Goal: Task Accomplishment & Management: Manage account settings

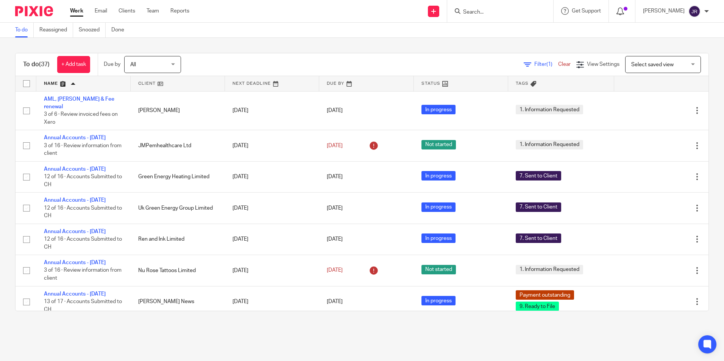
click at [627, 11] on span at bounding box center [626, 9] width 4 height 4
click at [624, 9] on icon at bounding box center [620, 12] width 8 height 8
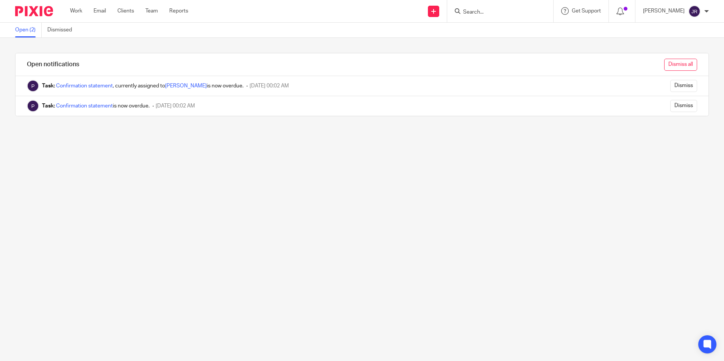
click at [674, 64] on input "Dismiss all" at bounding box center [680, 65] width 33 height 12
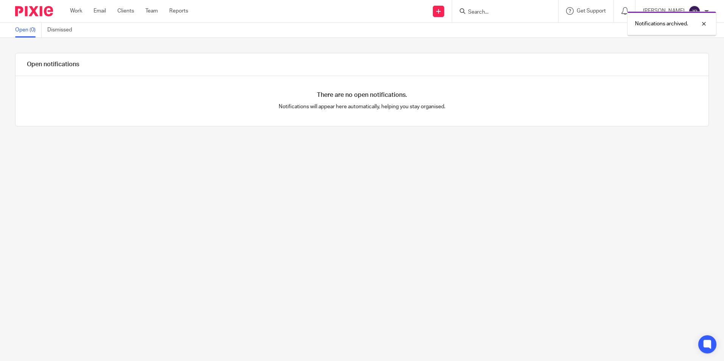
click at [75, 10] on link "Work" at bounding box center [76, 11] width 12 height 8
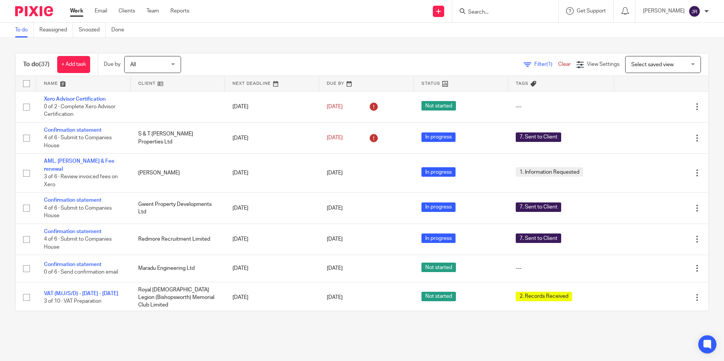
click at [55, 84] on link at bounding box center [83, 83] width 94 height 15
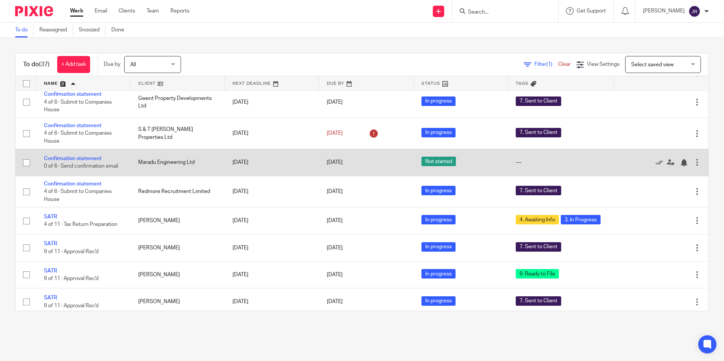
scroll to position [341, 0]
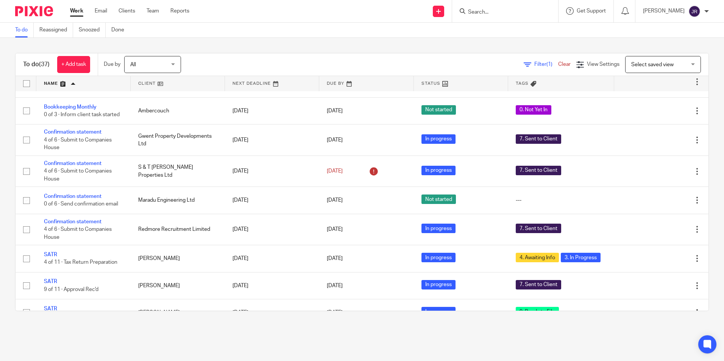
click at [501, 12] on input "Search" at bounding box center [501, 12] width 68 height 7
type input "ren"
click at [498, 31] on link at bounding box center [513, 29] width 94 height 11
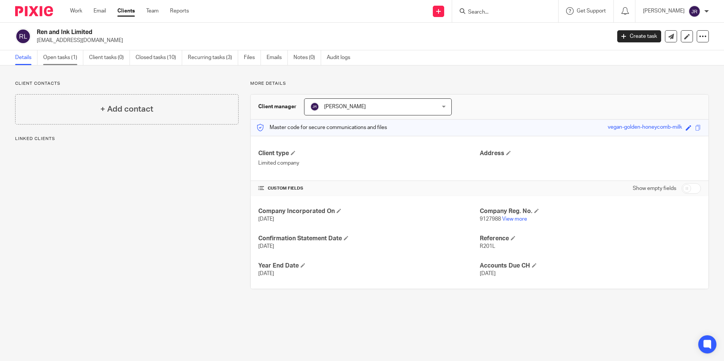
click at [66, 59] on link "Open tasks (1)" at bounding box center [63, 57] width 40 height 15
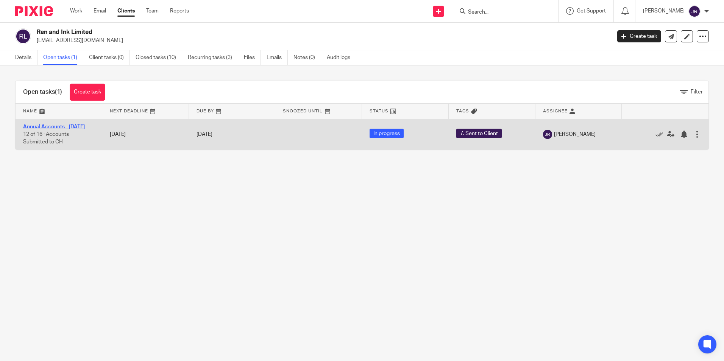
click at [58, 126] on link "Annual Accounts - [DATE]" at bounding box center [54, 126] width 62 height 5
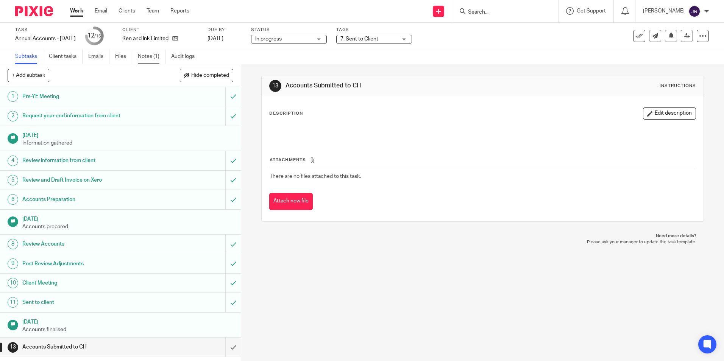
click at [148, 56] on link "Notes (1)" at bounding box center [152, 56] width 28 height 15
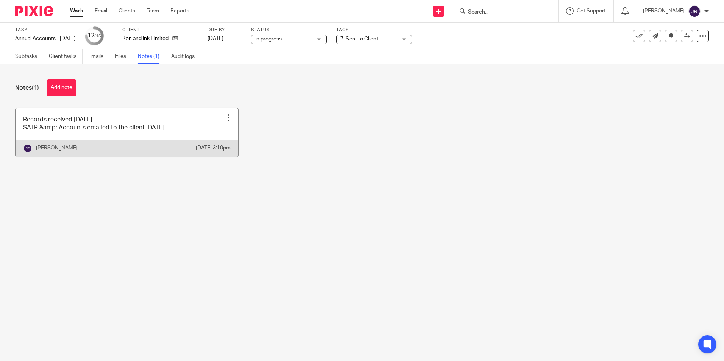
click at [182, 135] on link at bounding box center [127, 132] width 223 height 48
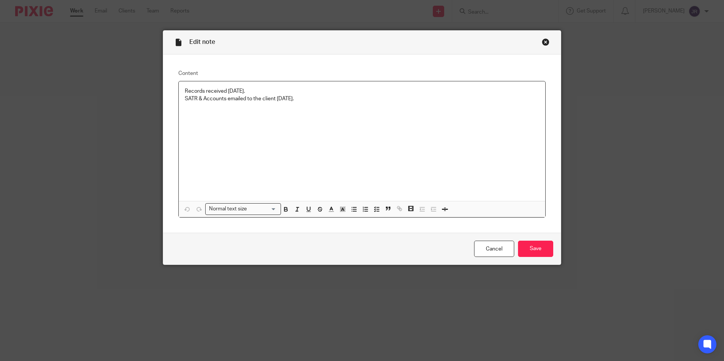
click at [311, 97] on p "SATR & Accounts emailed to the client [DATE]." at bounding box center [362, 99] width 354 height 8
click at [539, 253] on input "Save" at bounding box center [535, 249] width 35 height 16
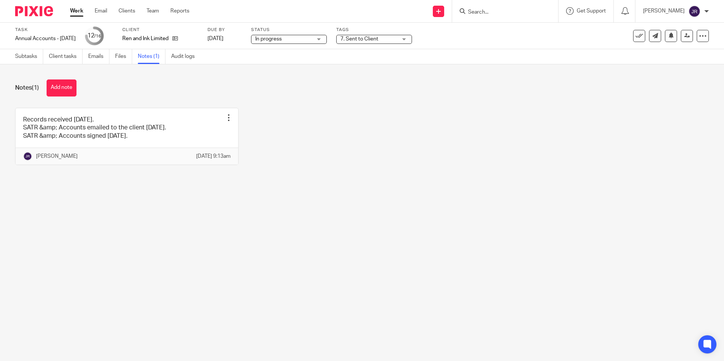
click at [503, 13] on input "Search" at bounding box center [501, 12] width 68 height 7
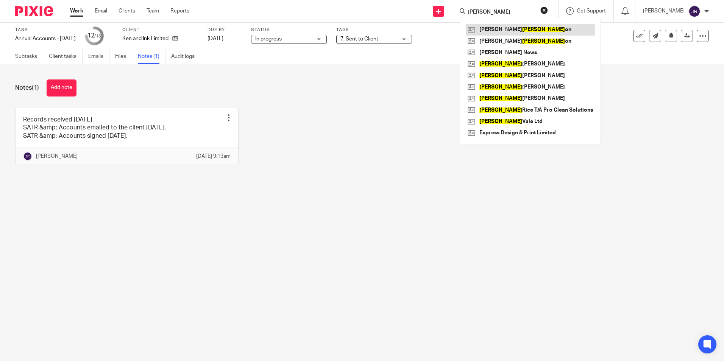
type input "salm"
click at [508, 29] on link at bounding box center [530, 29] width 129 height 11
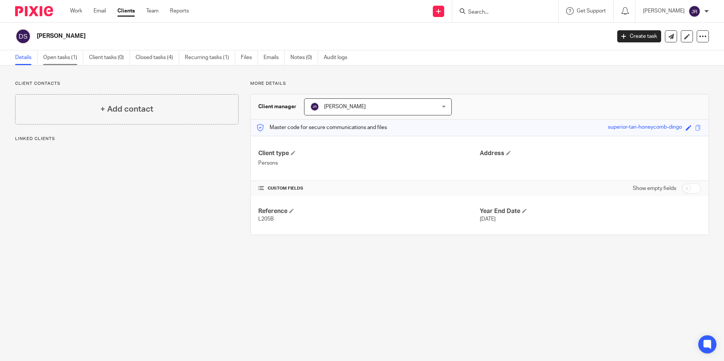
click at [51, 59] on link "Open tasks (1)" at bounding box center [63, 57] width 40 height 15
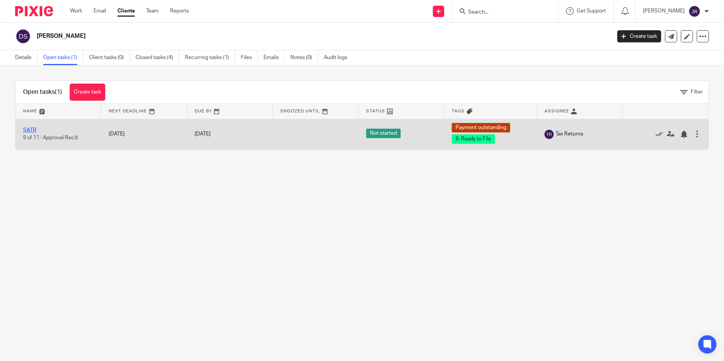
click at [36, 131] on link "SATR" at bounding box center [29, 130] width 13 height 5
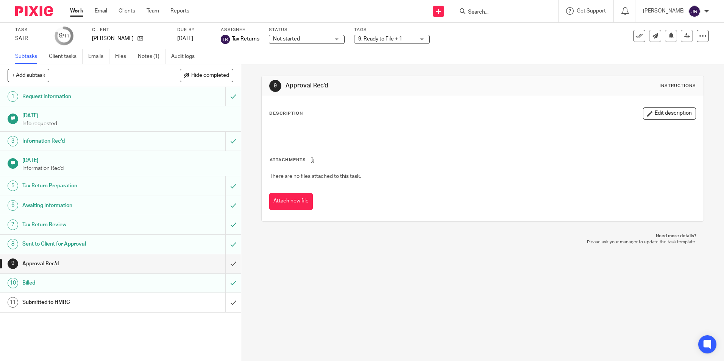
click at [425, 40] on div "9. Ready to File + 1" at bounding box center [392, 39] width 76 height 9
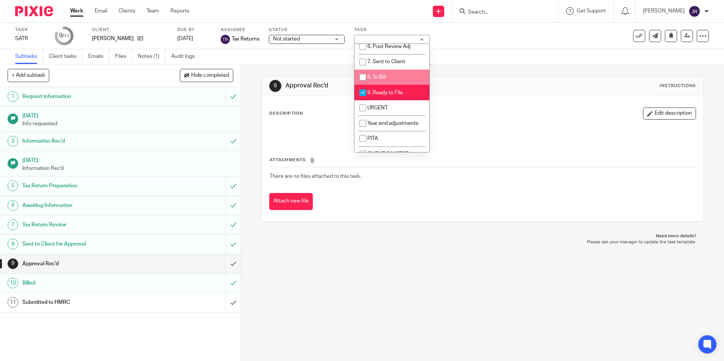
scroll to position [114, 0]
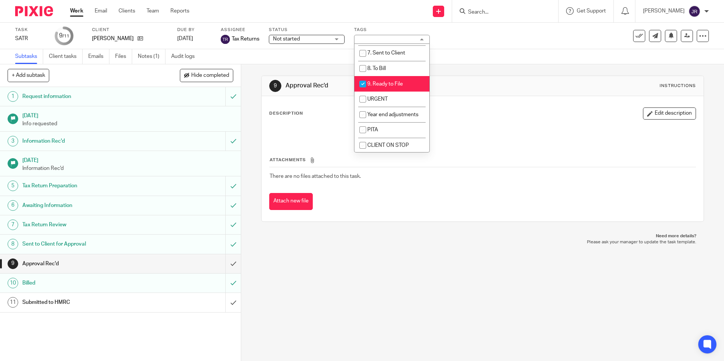
click at [398, 82] on span "9. Ready to File" at bounding box center [385, 83] width 36 height 5
checkbox input "false"
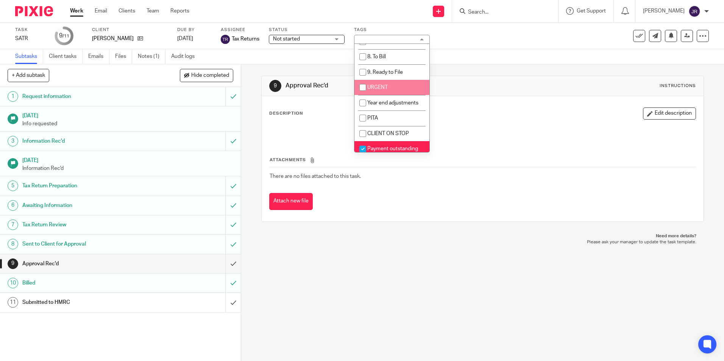
scroll to position [130, 0]
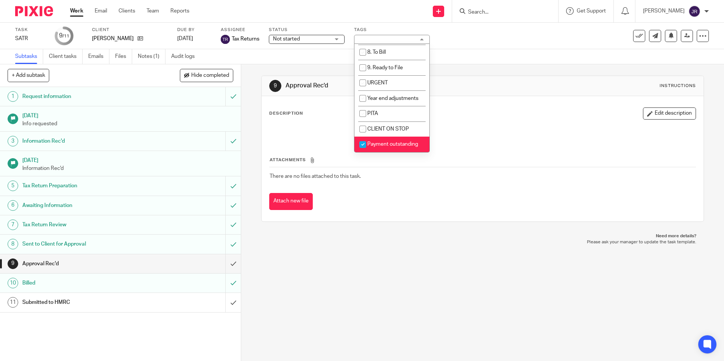
click at [404, 144] on span "Payment outstanding" at bounding box center [392, 144] width 51 height 5
checkbox input "false"
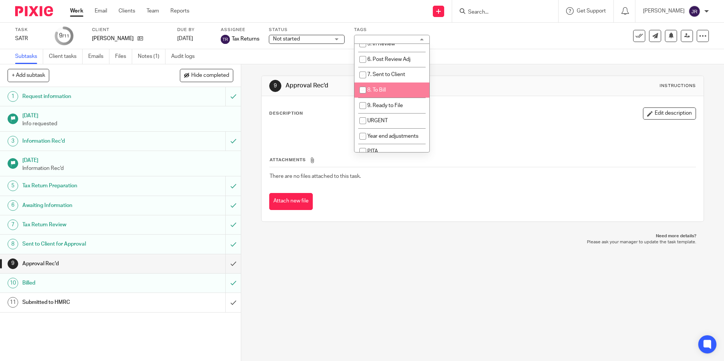
click at [390, 90] on li "8. To Bill" at bounding box center [391, 91] width 75 height 16
checkbox input "true"
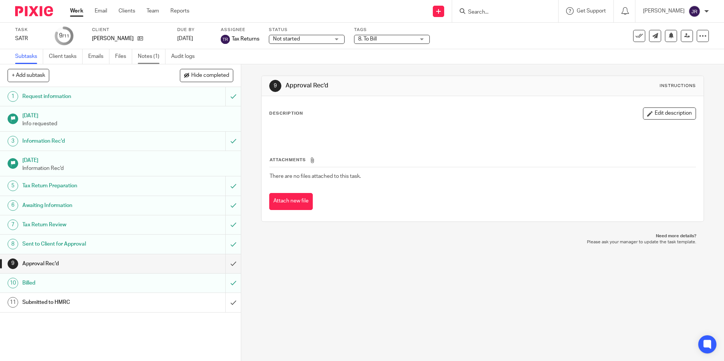
click at [148, 55] on link "Notes (1)" at bounding box center [152, 56] width 28 height 15
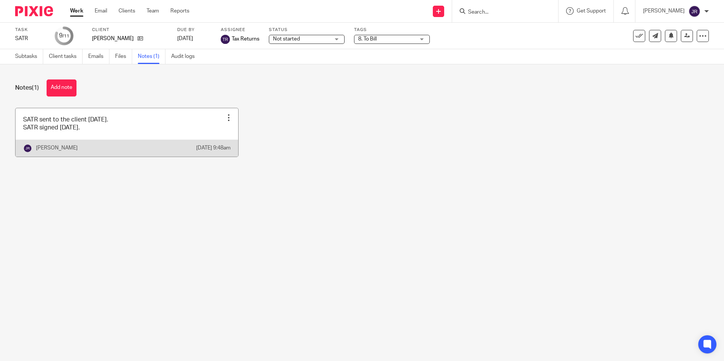
click at [112, 131] on link at bounding box center [127, 132] width 223 height 48
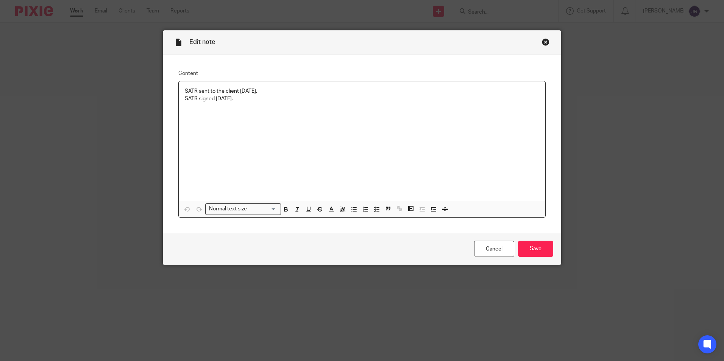
click at [242, 101] on p "SATR signed [DATE]." at bounding box center [362, 99] width 354 height 8
click at [524, 246] on input "Save" at bounding box center [535, 249] width 35 height 16
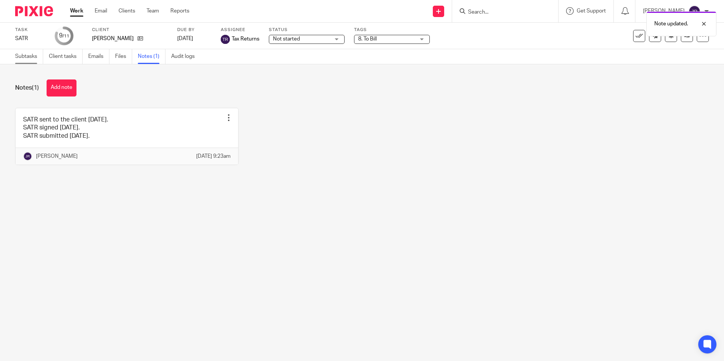
click at [31, 56] on link "Subtasks" at bounding box center [29, 56] width 28 height 15
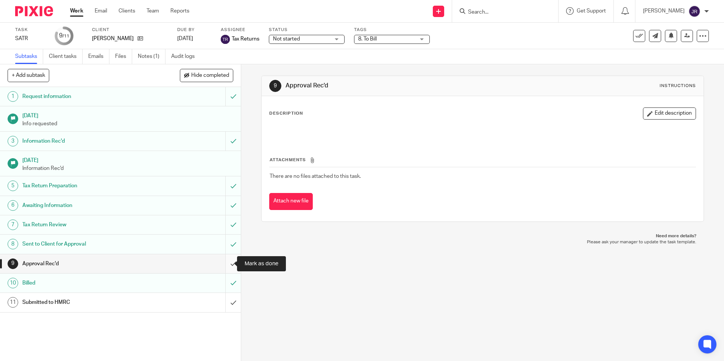
click at [226, 259] on input "submit" at bounding box center [120, 263] width 241 height 19
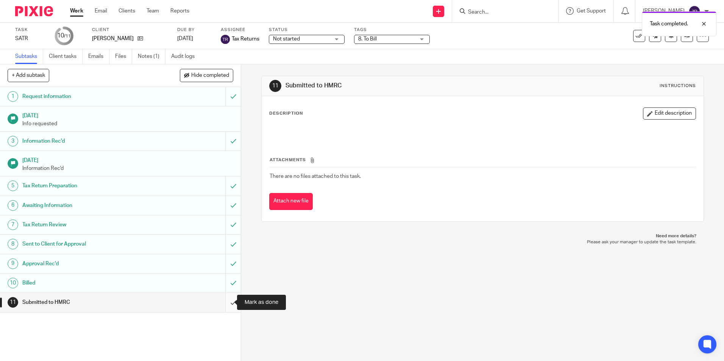
click at [224, 303] on input "submit" at bounding box center [120, 302] width 241 height 19
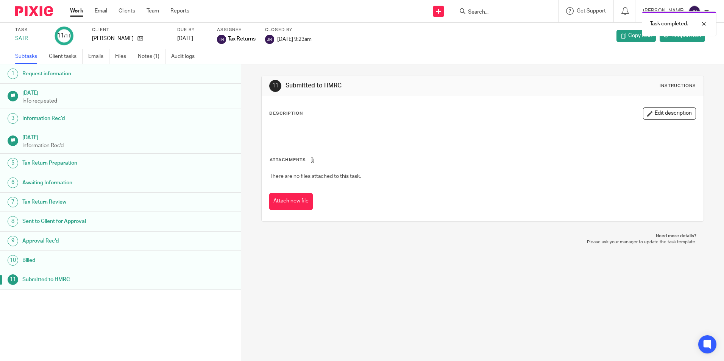
click at [76, 14] on link "Work" at bounding box center [76, 11] width 13 height 8
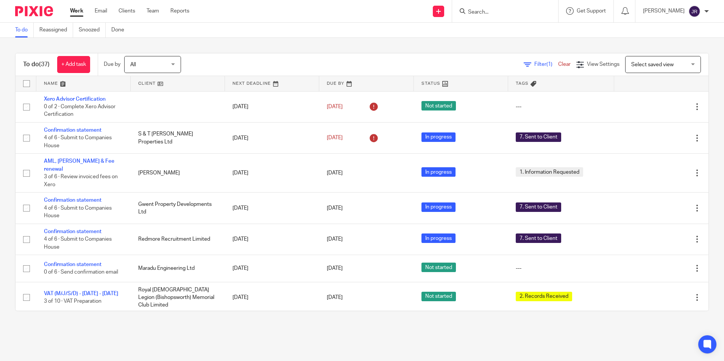
click at [496, 10] on input "Search" at bounding box center [501, 12] width 68 height 7
type input "salmon"
click at [496, 41] on link at bounding box center [513, 41] width 94 height 11
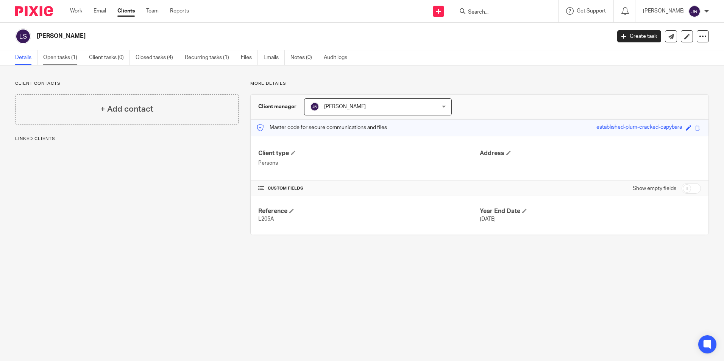
click at [75, 60] on link "Open tasks (1)" at bounding box center [63, 57] width 40 height 15
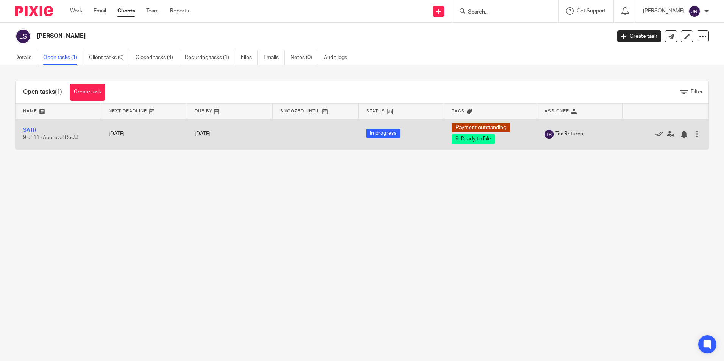
click at [35, 130] on link "SATR" at bounding box center [29, 130] width 13 height 5
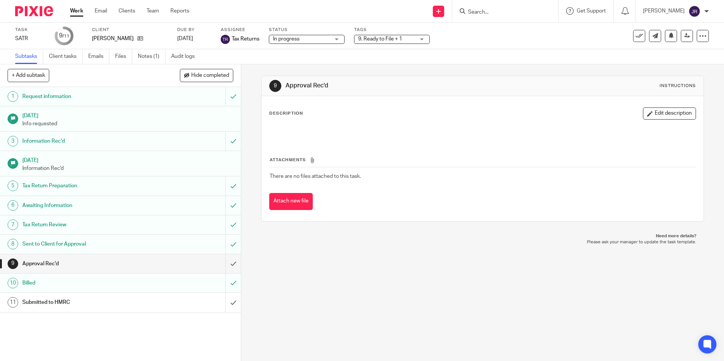
click at [425, 39] on div "9. Ready to File + 1" at bounding box center [392, 39] width 76 height 9
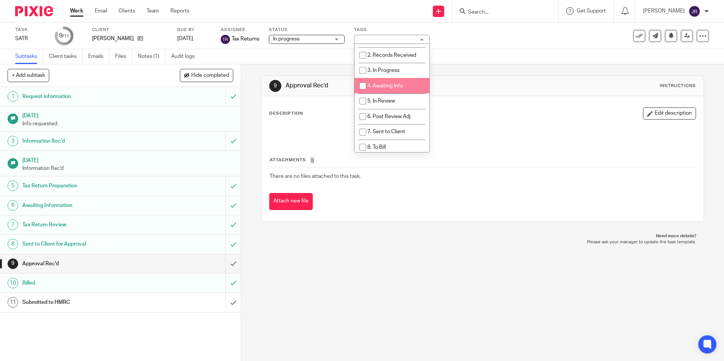
scroll to position [114, 0]
click at [406, 82] on li "9. Ready to File" at bounding box center [391, 84] width 75 height 16
checkbox input "false"
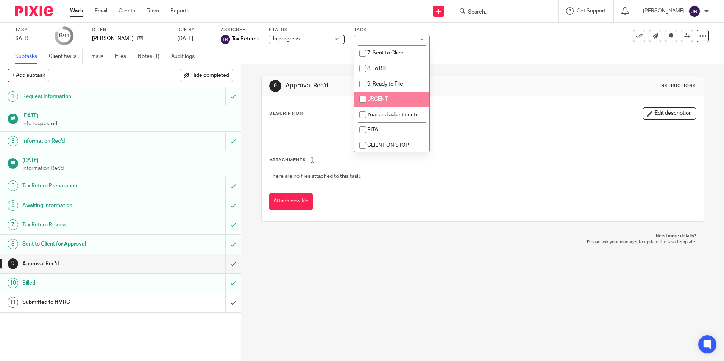
scroll to position [130, 0]
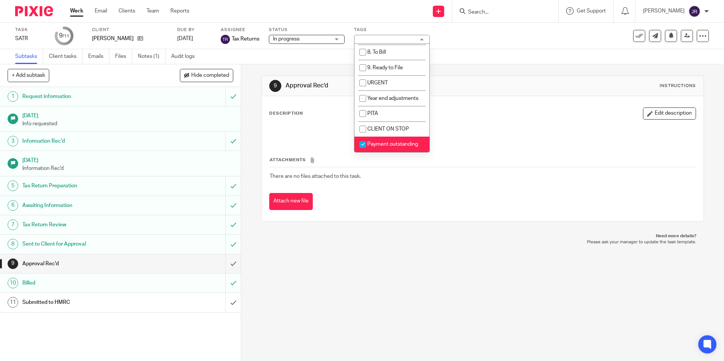
click at [406, 145] on span "Payment outstanding" at bounding box center [392, 144] width 51 height 5
checkbox input "false"
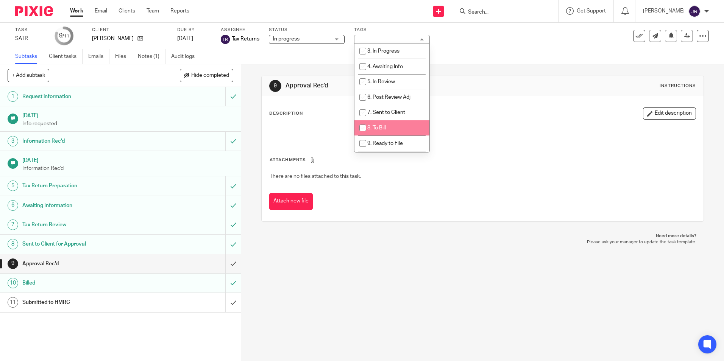
click at [395, 124] on li "8. To Bill" at bounding box center [391, 128] width 75 height 16
checkbox input "true"
click at [370, 280] on div "9 Approval Rec'd Instructions Description Edit description Attachments There ar…" at bounding box center [482, 212] width 483 height 297
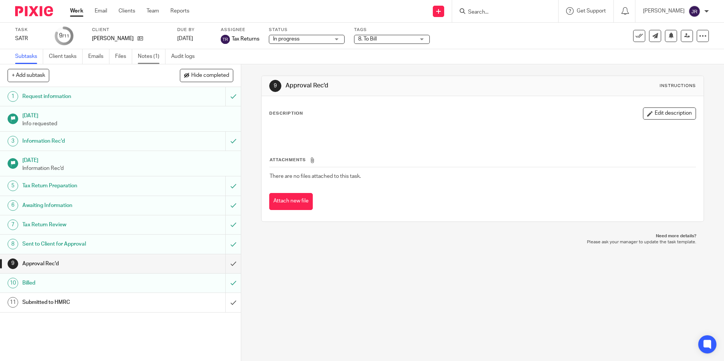
click at [145, 53] on link "Notes (1)" at bounding box center [152, 56] width 28 height 15
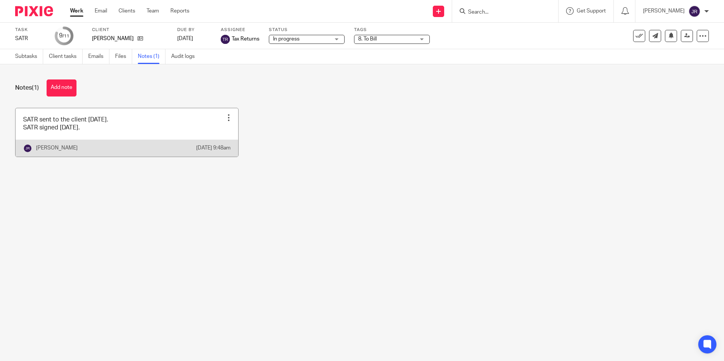
click at [164, 126] on link at bounding box center [127, 132] width 223 height 48
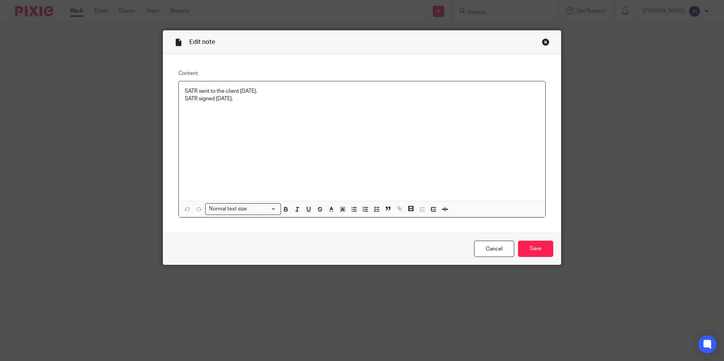
click at [243, 99] on p "SATR signed [DATE]." at bounding box center [362, 99] width 354 height 8
click at [534, 250] on input "Save" at bounding box center [535, 249] width 35 height 16
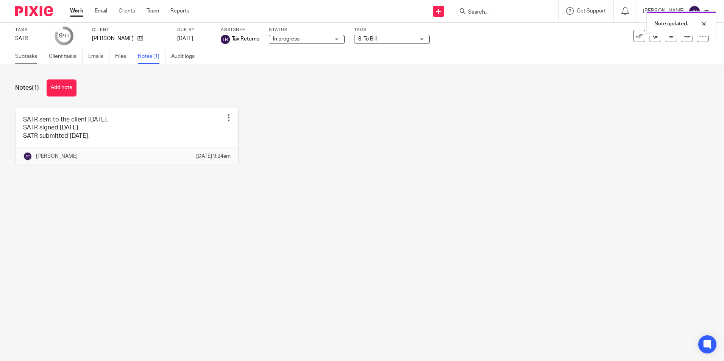
click at [33, 56] on link "Subtasks" at bounding box center [29, 56] width 28 height 15
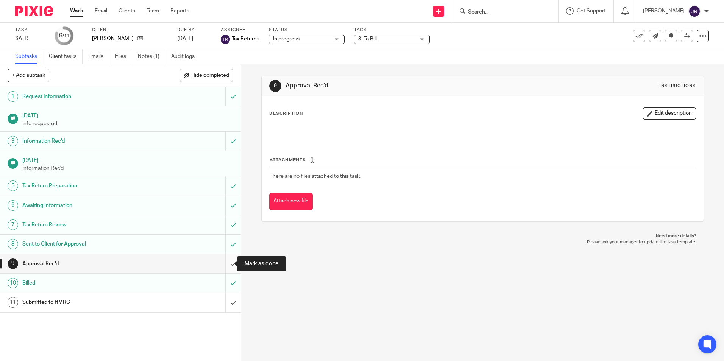
click at [227, 260] on input "submit" at bounding box center [120, 263] width 241 height 19
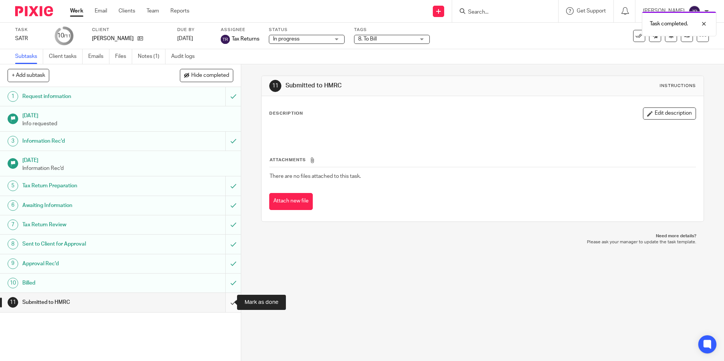
click at [226, 302] on input "submit" at bounding box center [120, 302] width 241 height 19
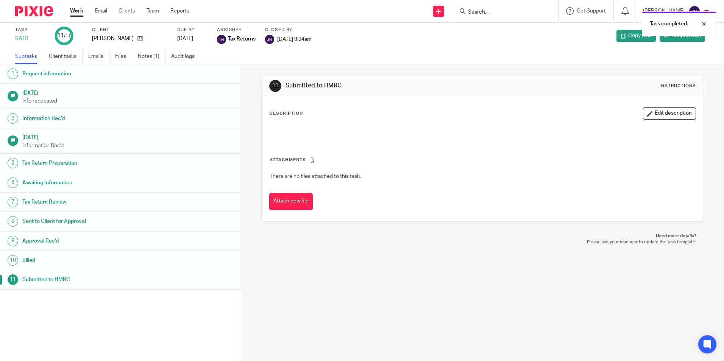
click at [78, 11] on link "Work" at bounding box center [76, 11] width 13 height 8
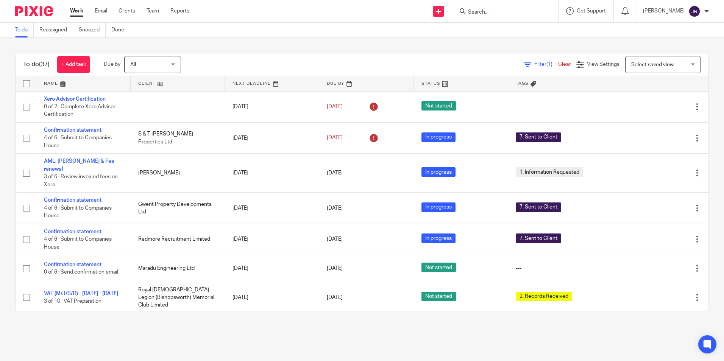
click at [499, 11] on input "Search" at bounding box center [501, 12] width 68 height 7
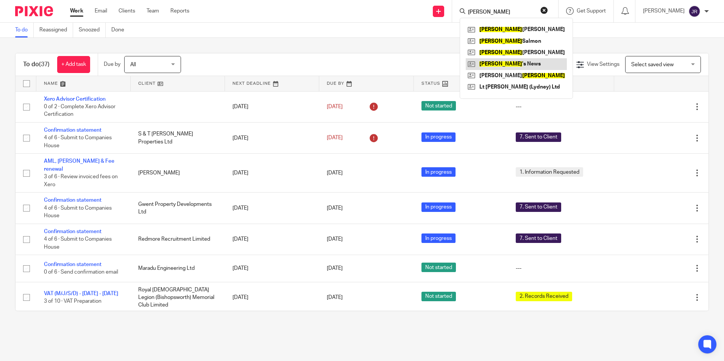
type input "lee"
click at [509, 64] on link at bounding box center [516, 63] width 101 height 11
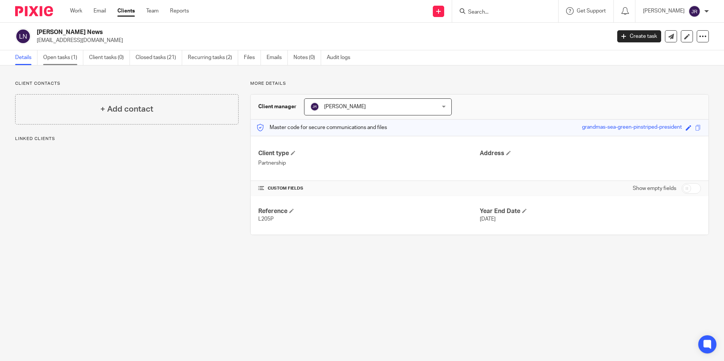
click at [68, 61] on link "Open tasks (1)" at bounding box center [63, 57] width 40 height 15
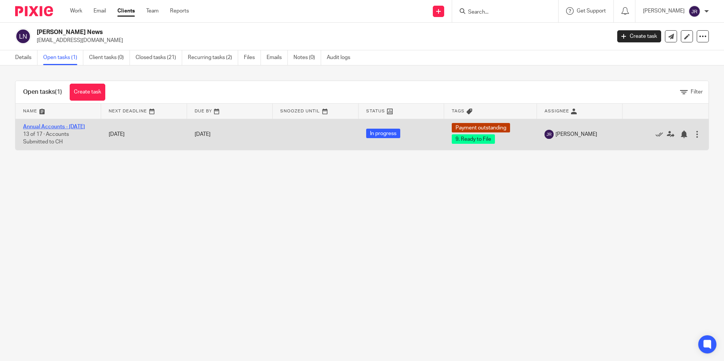
click at [48, 124] on link "Annual Accounts - [DATE]" at bounding box center [54, 126] width 62 height 5
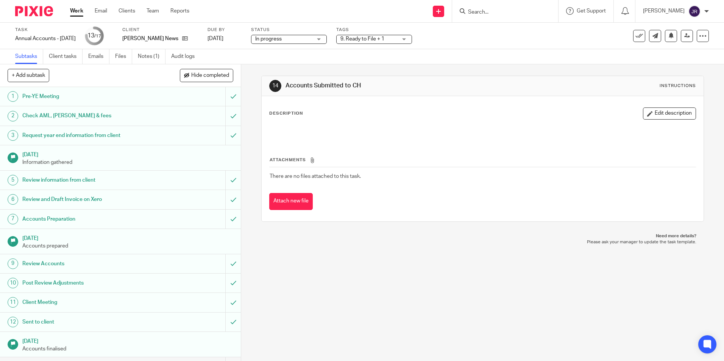
click at [412, 39] on div "9. Ready to File + 1" at bounding box center [374, 39] width 76 height 9
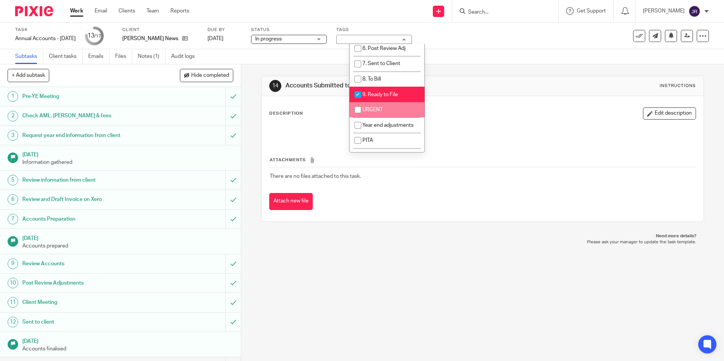
scroll to position [114, 0]
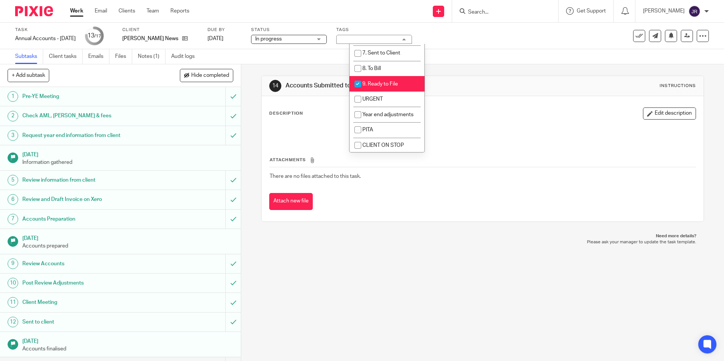
click at [401, 82] on li "9. Ready to File" at bounding box center [387, 84] width 75 height 16
checkbox input "false"
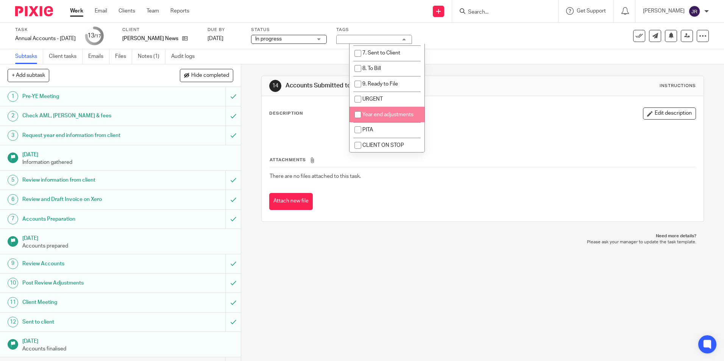
scroll to position [76, 0]
click at [395, 106] on li "8. To Bill" at bounding box center [387, 107] width 75 height 16
checkbox input "true"
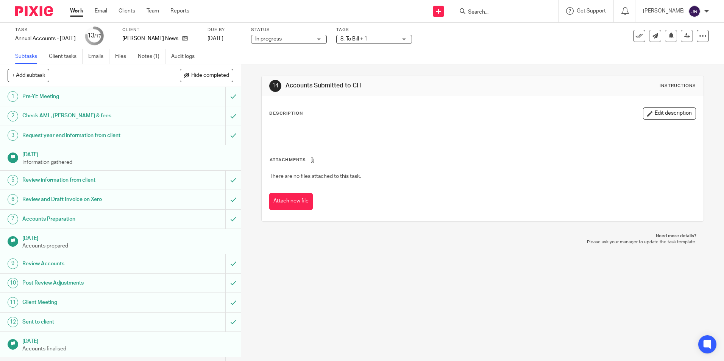
click at [389, 239] on p "Need more details?" at bounding box center [482, 236] width 427 height 6
click at [412, 39] on div "8. To Bill + 1" at bounding box center [374, 39] width 76 height 9
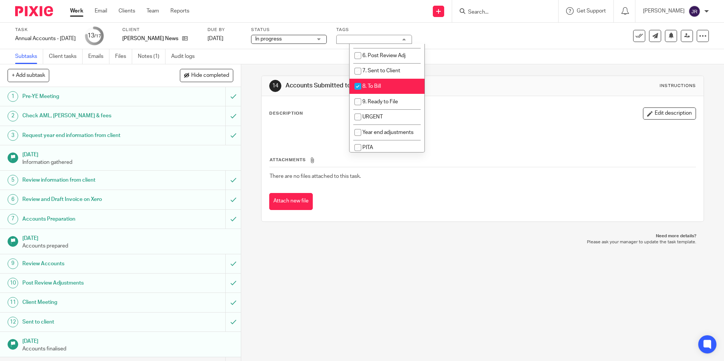
scroll to position [130, 0]
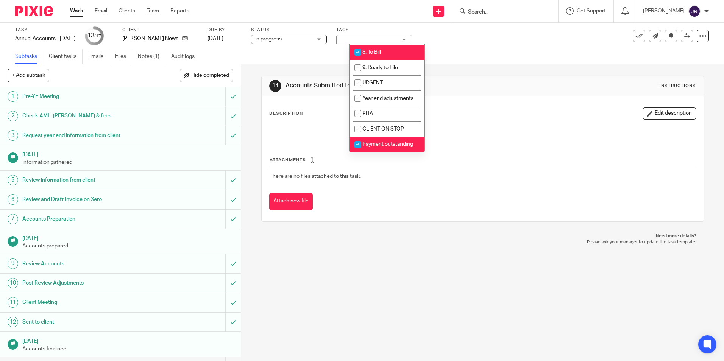
click at [410, 144] on span "Payment outstanding" at bounding box center [387, 144] width 51 height 5
checkbox input "false"
click at [394, 261] on div "14 Accounts Submitted to CH Instructions Description Edit description Attachmen…" at bounding box center [482, 212] width 483 height 297
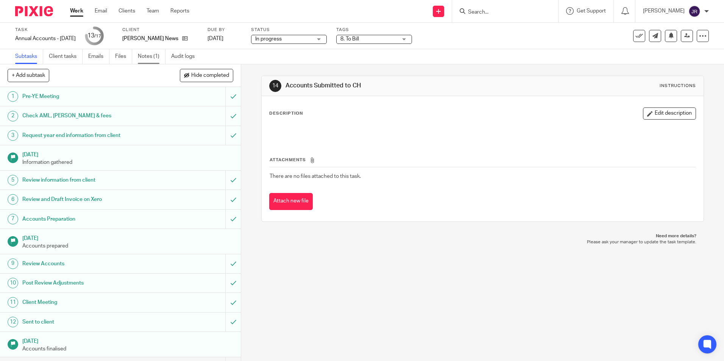
click at [153, 57] on link "Notes (1)" at bounding box center [152, 56] width 28 height 15
click at [154, 56] on link "Notes (1)" at bounding box center [152, 56] width 28 height 15
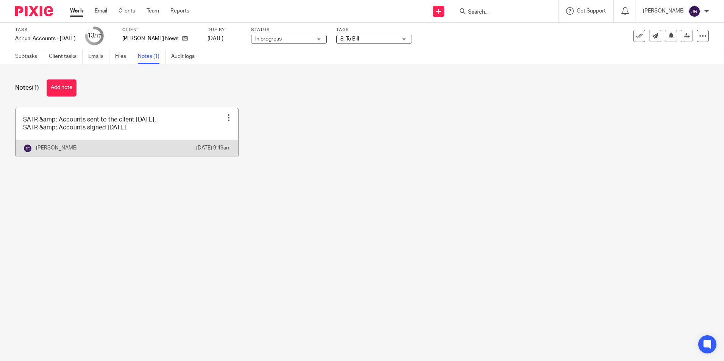
click at [176, 135] on link at bounding box center [127, 132] width 223 height 48
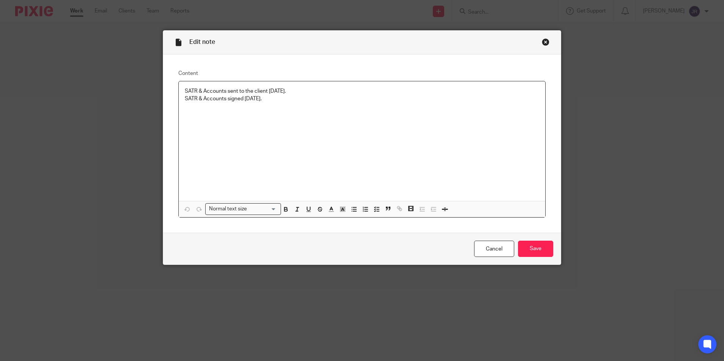
click at [274, 98] on p "SATR & Accounts signed [DATE]." at bounding box center [362, 99] width 354 height 8
click at [520, 252] on input "Save" at bounding box center [535, 249] width 35 height 16
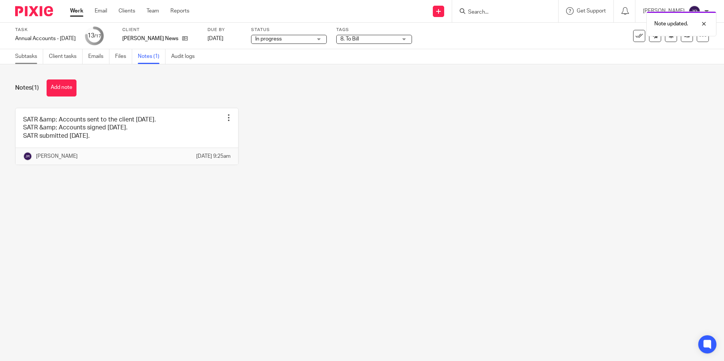
click at [32, 56] on link "Subtasks" at bounding box center [29, 56] width 28 height 15
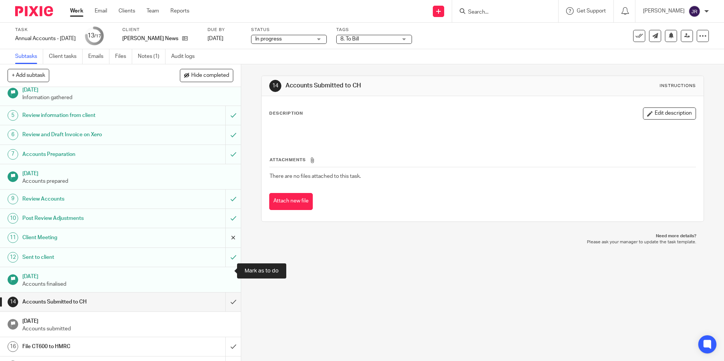
scroll to position [76, 0]
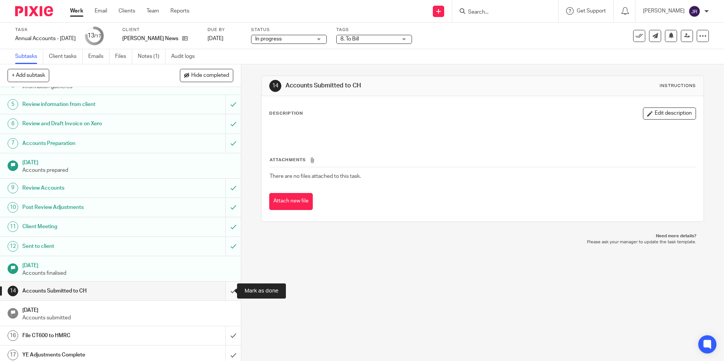
click at [225, 289] on input "submit" at bounding box center [120, 291] width 241 height 19
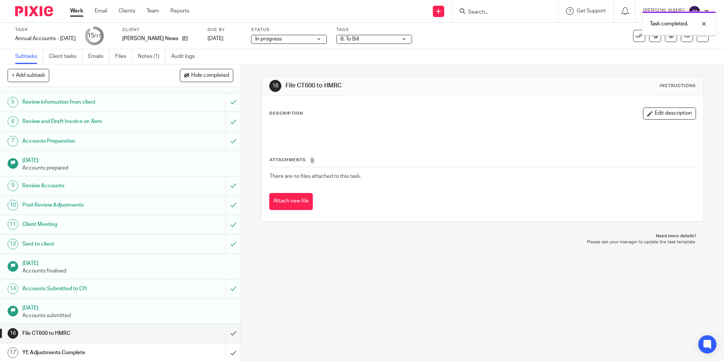
scroll to position [80, 0]
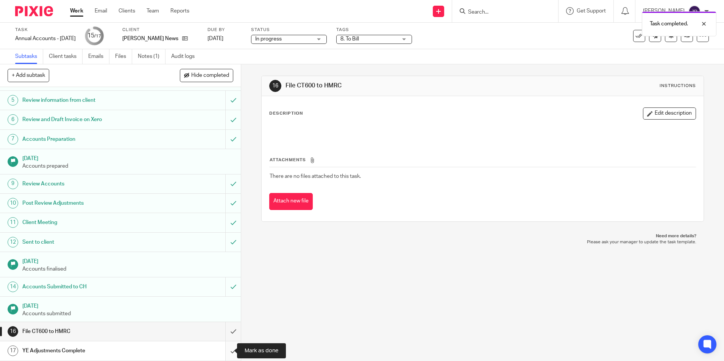
click at [228, 350] on input "submit" at bounding box center [120, 351] width 241 height 19
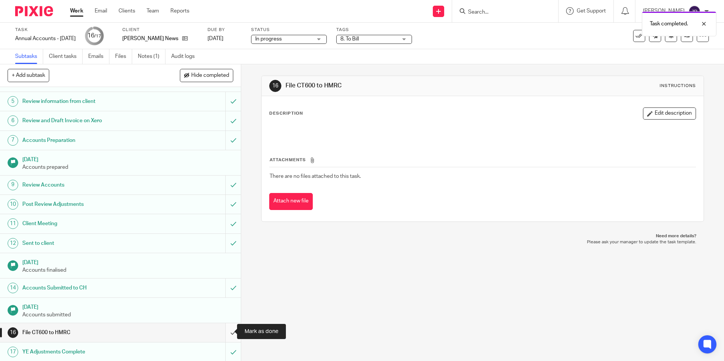
scroll to position [80, 0]
click at [226, 332] on input "submit" at bounding box center [120, 331] width 241 height 19
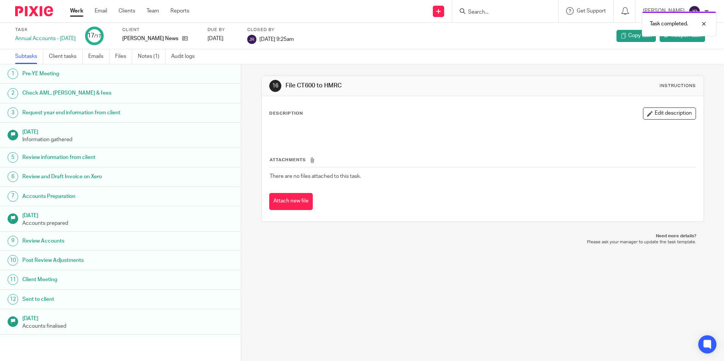
click at [76, 12] on link "Work" at bounding box center [76, 11] width 13 height 8
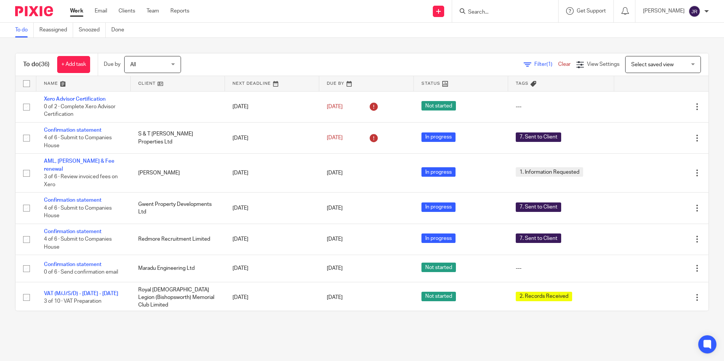
click at [48, 86] on link at bounding box center [83, 83] width 94 height 15
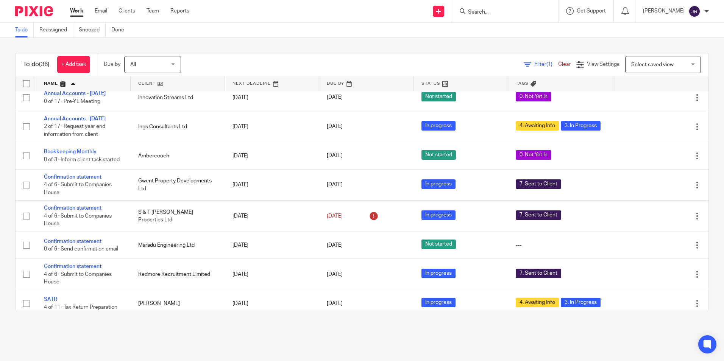
scroll to position [265, 0]
click at [495, 16] on input "Search" at bounding box center [501, 12] width 68 height 7
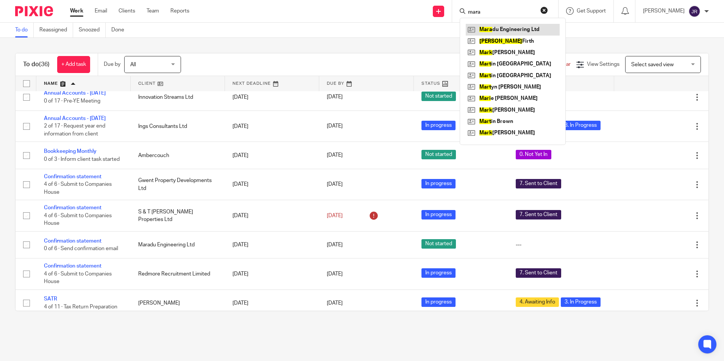
type input "mara"
click at [525, 27] on link at bounding box center [513, 29] width 94 height 11
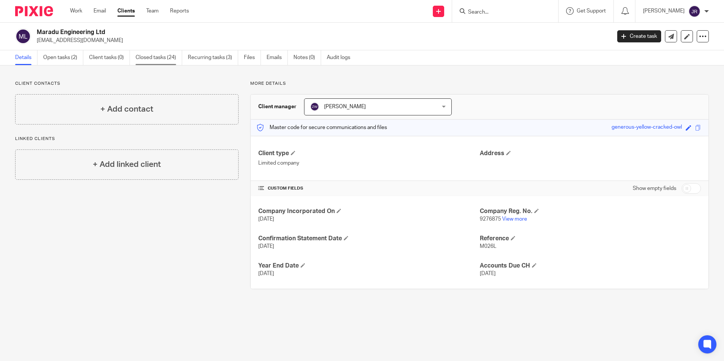
click at [146, 57] on link "Closed tasks (24)" at bounding box center [159, 57] width 47 height 15
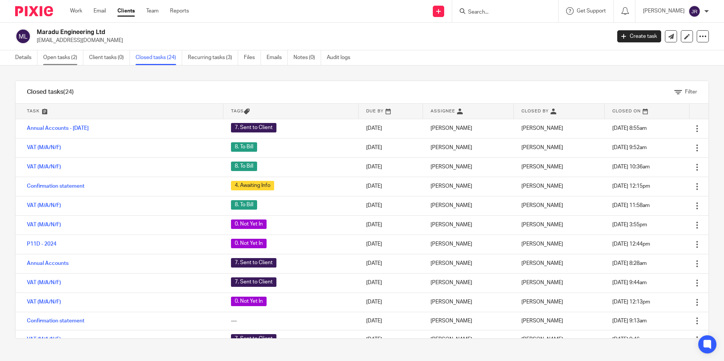
click at [59, 58] on link "Open tasks (2)" at bounding box center [63, 57] width 40 height 15
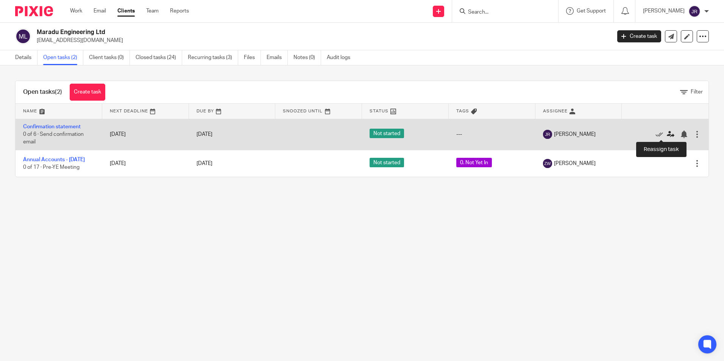
click at [667, 136] on icon at bounding box center [671, 135] width 8 height 8
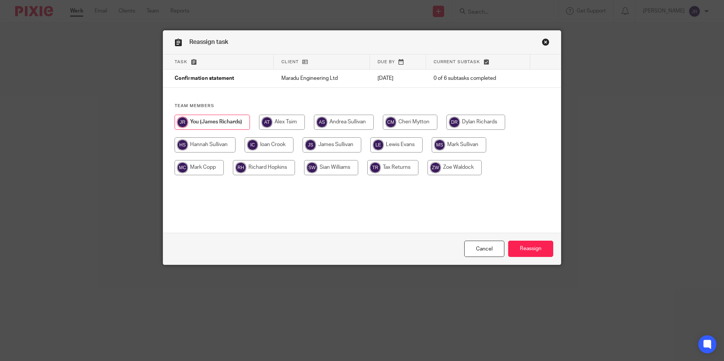
click at [403, 121] on input "radio" at bounding box center [410, 122] width 55 height 15
radio input "true"
click at [525, 250] on input "Reassign" at bounding box center [530, 249] width 45 height 16
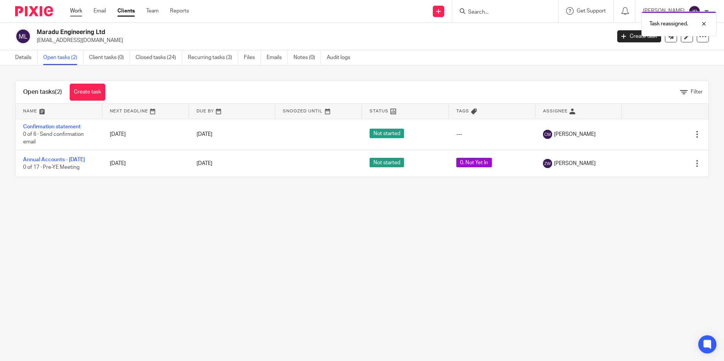
click at [73, 12] on link "Work" at bounding box center [76, 11] width 12 height 8
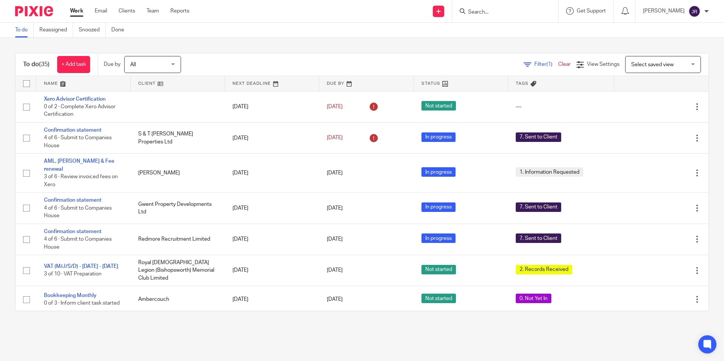
click at [46, 85] on link at bounding box center [83, 83] width 94 height 15
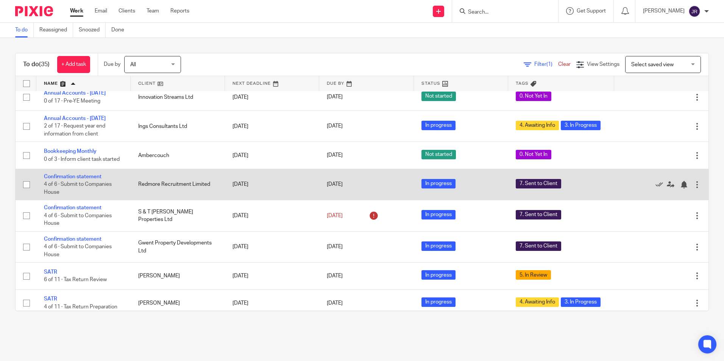
scroll to position [303, 0]
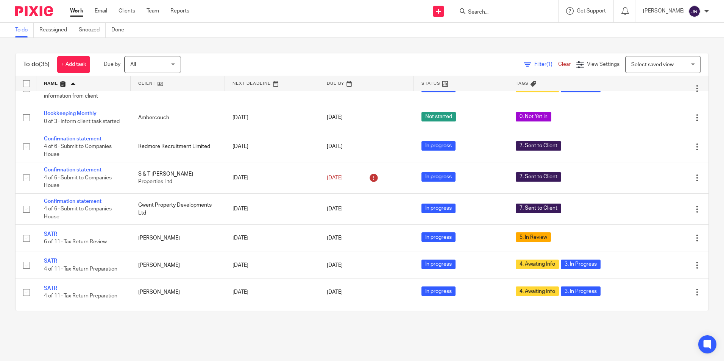
click at [488, 11] on input "Search" at bounding box center [501, 12] width 68 height 7
type input "steer"
click at [495, 29] on link at bounding box center [513, 29] width 94 height 11
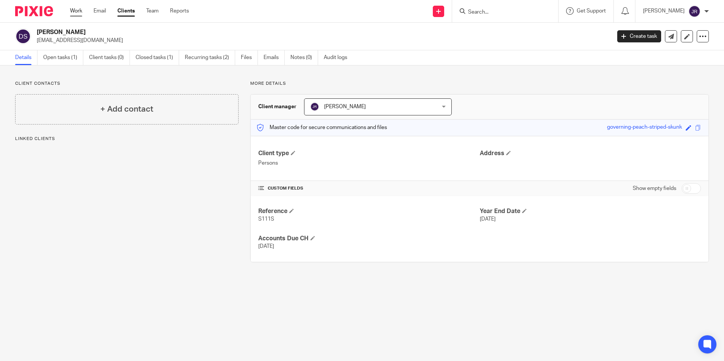
click at [78, 13] on link "Work" at bounding box center [76, 11] width 12 height 8
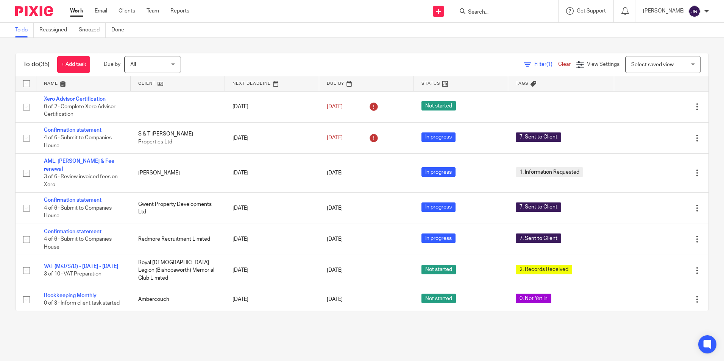
click at [517, 12] on input "Search" at bounding box center [501, 12] width 68 height 7
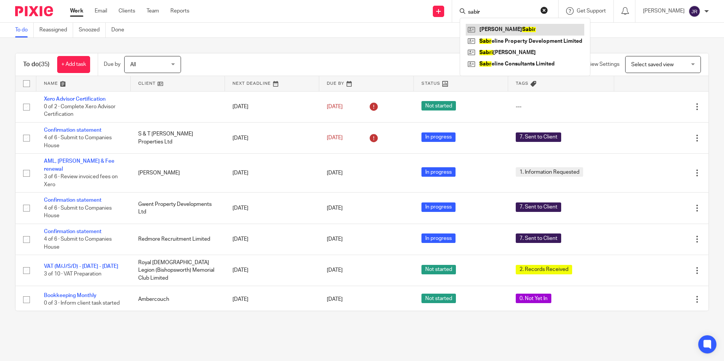
type input "sabir"
click at [517, 28] on link at bounding box center [525, 29] width 119 height 11
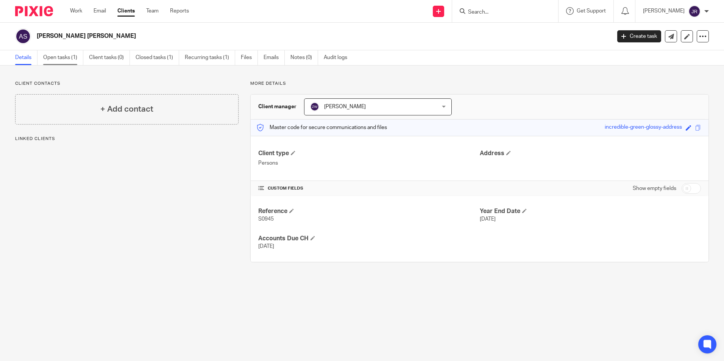
click at [50, 55] on link "Open tasks (1)" at bounding box center [63, 57] width 40 height 15
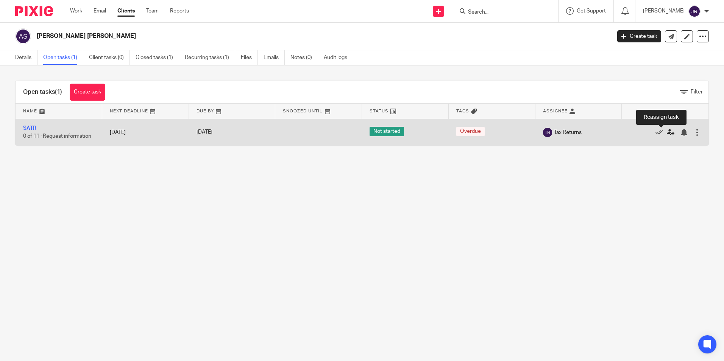
click at [667, 133] on icon at bounding box center [671, 133] width 8 height 8
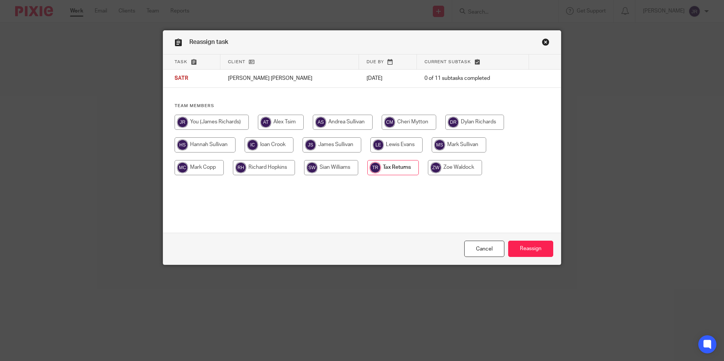
click at [227, 123] on input "radio" at bounding box center [212, 122] width 74 height 15
radio input "true"
click at [548, 252] on input "Reassign" at bounding box center [530, 249] width 45 height 16
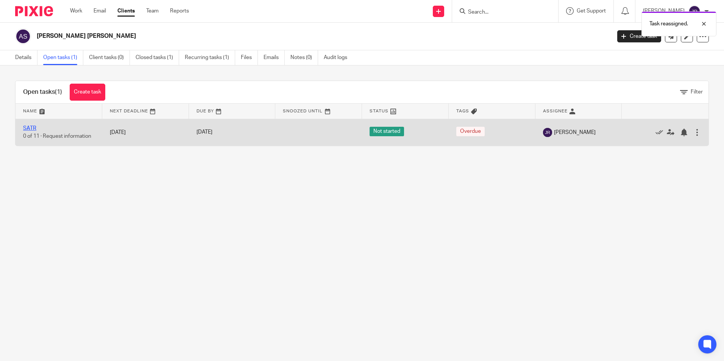
click at [33, 128] on link "SATR" at bounding box center [29, 128] width 13 height 5
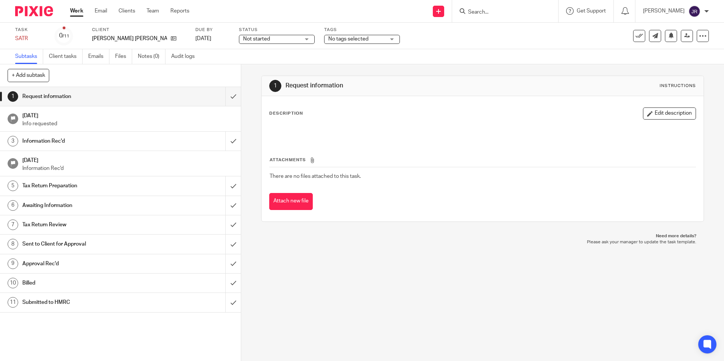
click at [372, 39] on div "No tags selected" at bounding box center [362, 39] width 76 height 9
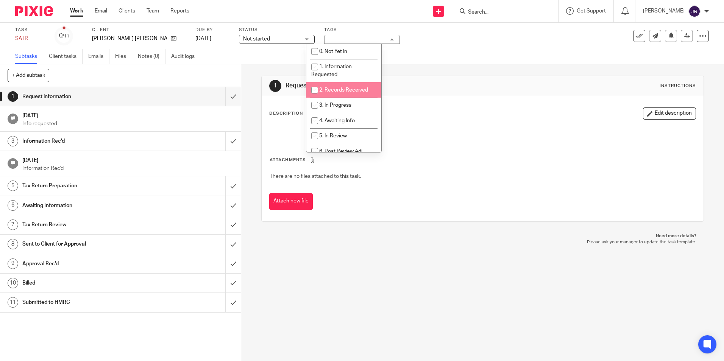
click at [365, 89] on span "2. Records Received" at bounding box center [343, 89] width 49 height 5
checkbox input "true"
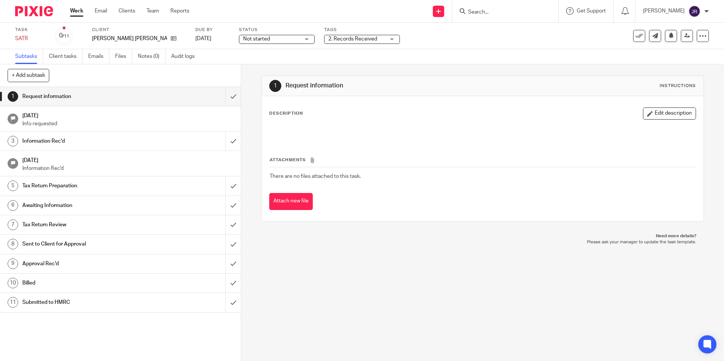
click at [362, 246] on div "1 Request information Instructions Description Edit description Attachments The…" at bounding box center [482, 212] width 483 height 297
click at [226, 100] on input "submit" at bounding box center [120, 96] width 241 height 19
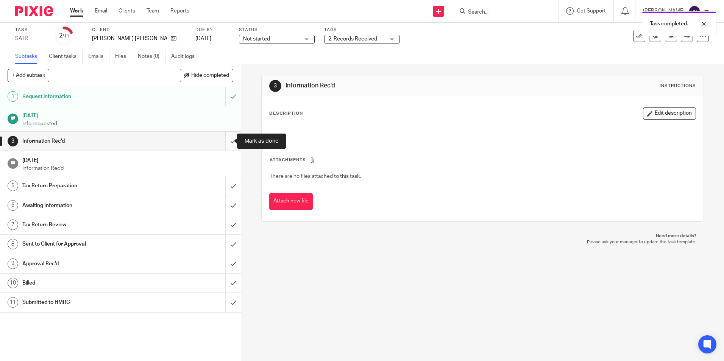
click at [227, 141] on input "submit" at bounding box center [120, 141] width 241 height 19
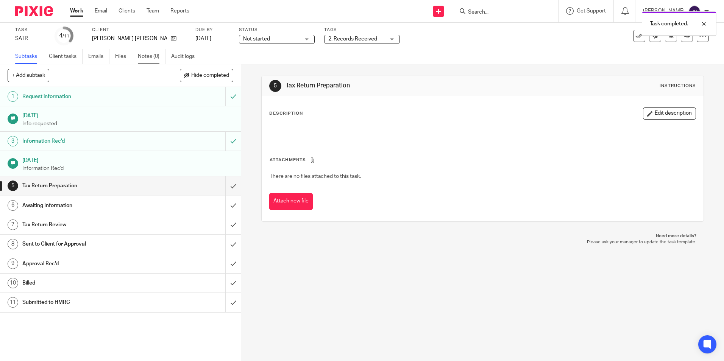
click at [145, 54] on link "Notes (0)" at bounding box center [152, 56] width 28 height 15
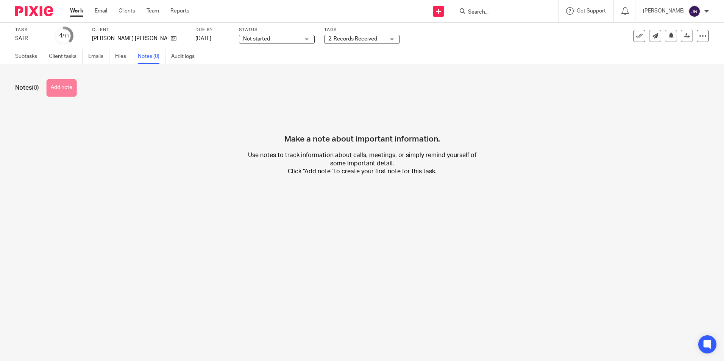
click at [60, 86] on button "Add note" at bounding box center [62, 88] width 30 height 17
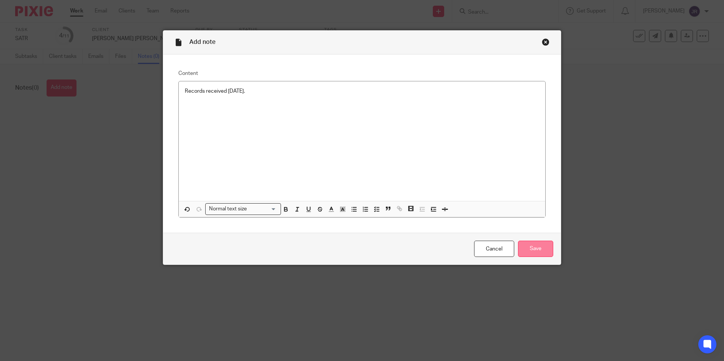
click at [530, 245] on input "Save" at bounding box center [535, 249] width 35 height 16
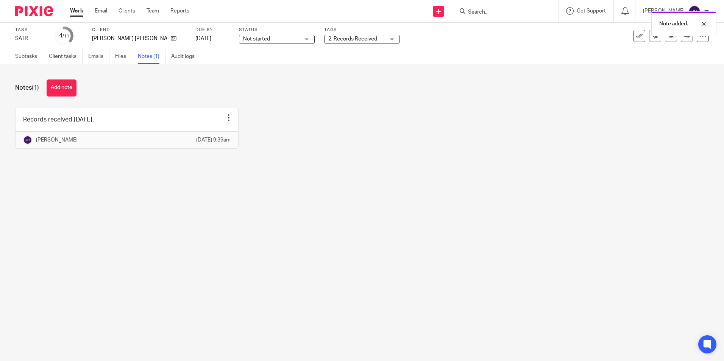
click at [79, 14] on link "Work" at bounding box center [76, 11] width 13 height 8
